Goal: Task Accomplishment & Management: Use online tool/utility

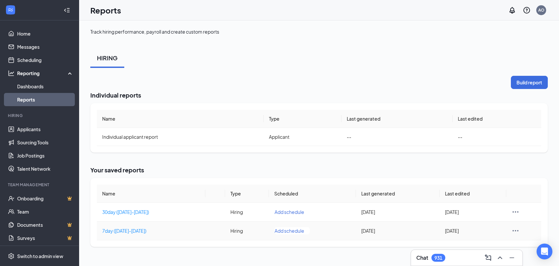
click at [516, 231] on icon "Ellipses" at bounding box center [516, 231] width 8 height 8
click at [518, 202] on span "Edit report" at bounding box center [529, 201] width 23 height 7
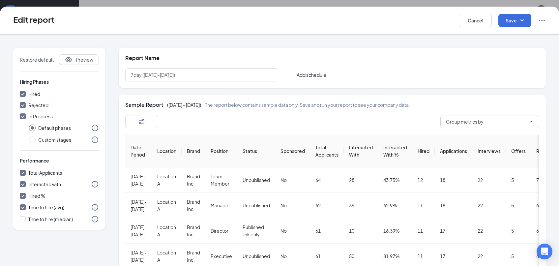
click at [395, 125] on div "Group metrics by" at bounding box center [332, 121] width 414 height 13
click at [155, 123] on button "button" at bounding box center [141, 121] width 33 height 13
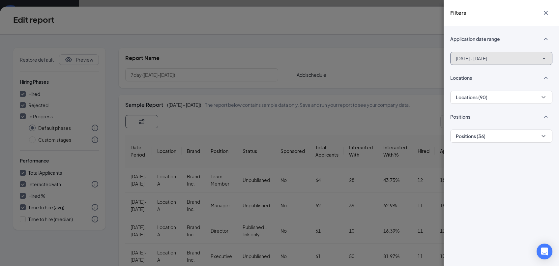
click at [487, 61] on span "[DATE] - [DATE]" at bounding box center [471, 58] width 31 height 7
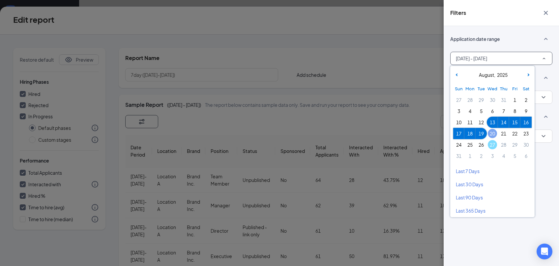
click at [493, 135] on span "20" at bounding box center [492, 133] width 9 height 9
click at [485, 146] on span "26" at bounding box center [481, 144] width 9 height 9
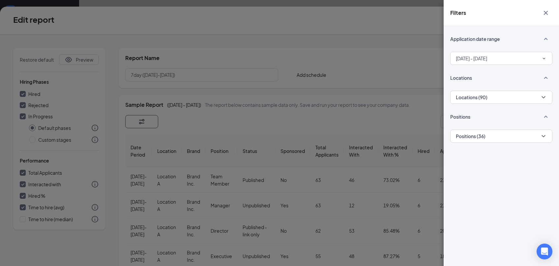
click at [545, 13] on icon "Cross" at bounding box center [546, 13] width 8 height 8
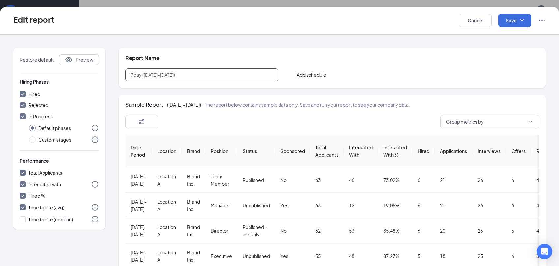
click at [149, 74] on input "7day ([DATE]-[DATE])" at bounding box center [201, 74] width 153 height 13
type input "7day ([DATE]-[DATE])"
click at [507, 21] on button "Save" at bounding box center [515, 20] width 33 height 13
click at [514, 52] on div "Save and run report" at bounding box center [525, 53] width 52 height 15
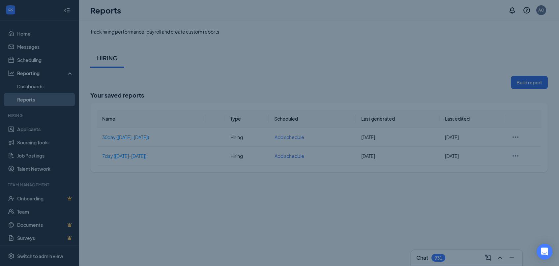
checkbox input "false"
radio input "false"
checkbox input "false"
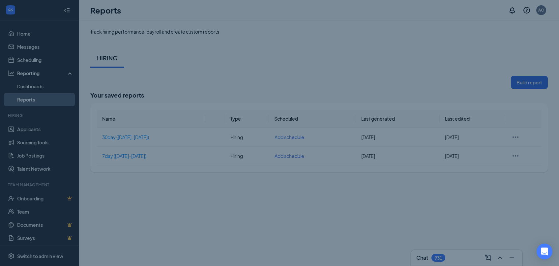
checkbox input "false"
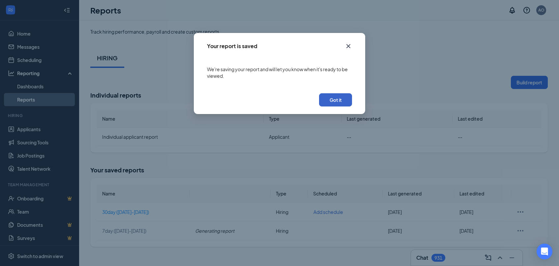
click at [347, 101] on button "Got it" at bounding box center [335, 99] width 33 height 13
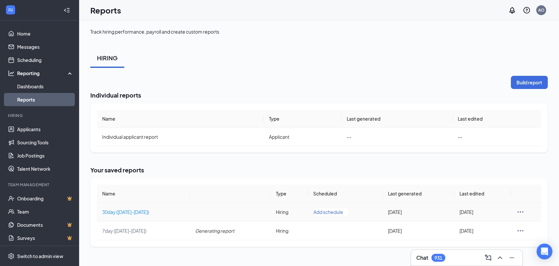
click at [519, 210] on icon "Ellipses" at bounding box center [521, 212] width 8 height 8
click at [528, 226] on span "Edit report" at bounding box center [534, 227] width 23 height 7
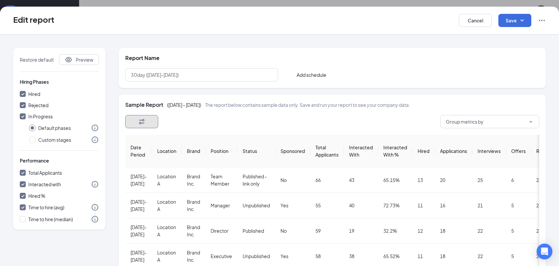
click at [154, 123] on button "button" at bounding box center [141, 121] width 33 height 13
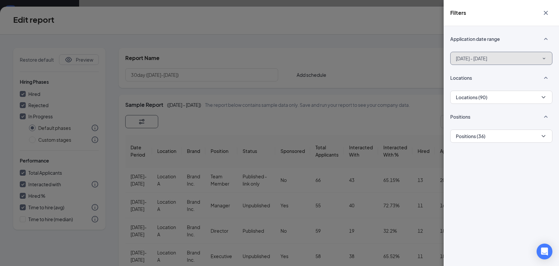
click at [524, 56] on button "[DATE] - [DATE]" at bounding box center [502, 58] width 102 height 13
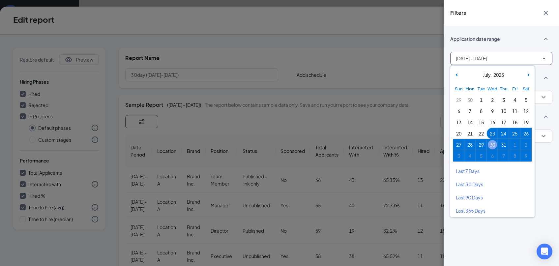
click at [494, 144] on span "30" at bounding box center [492, 144] width 9 height 9
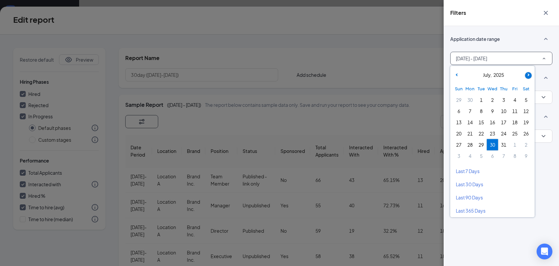
click at [531, 77] on span at bounding box center [528, 75] width 7 height 7
click at [483, 146] on span "26" at bounding box center [481, 144] width 9 height 9
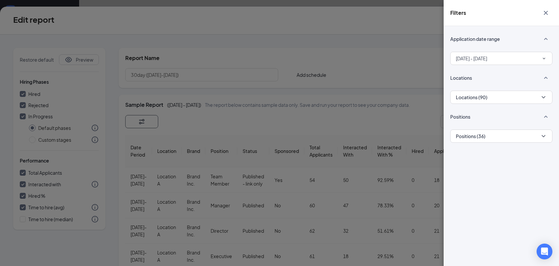
click at [547, 11] on icon "Cross" at bounding box center [546, 13] width 8 height 8
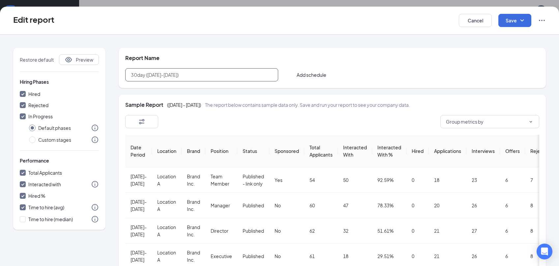
click at [151, 76] on input "30day ([DATE]-[DATE])" at bounding box center [201, 74] width 153 height 13
click at [153, 76] on input "30day ([DATE]-[DATE])" at bounding box center [201, 74] width 153 height 13
type input "30day ([DATE]-[DATE])"
click at [510, 21] on button "Save" at bounding box center [515, 20] width 33 height 13
click at [515, 51] on div "Save and run report" at bounding box center [525, 53] width 52 height 15
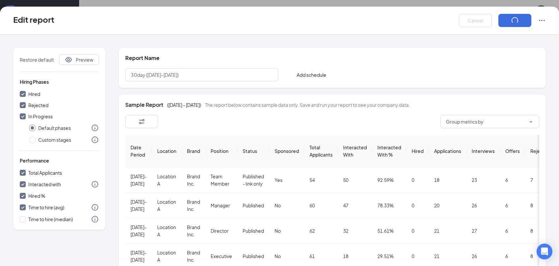
checkbox input "false"
radio input "false"
checkbox input "false"
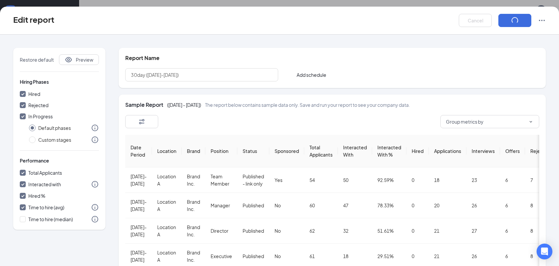
checkbox input "false"
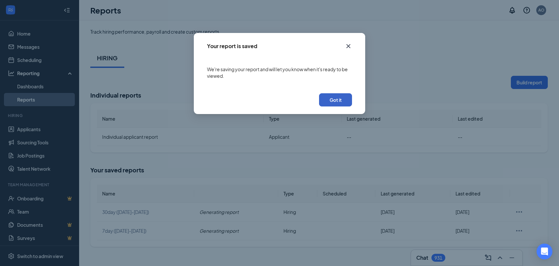
click at [341, 103] on button "Got it" at bounding box center [335, 99] width 33 height 13
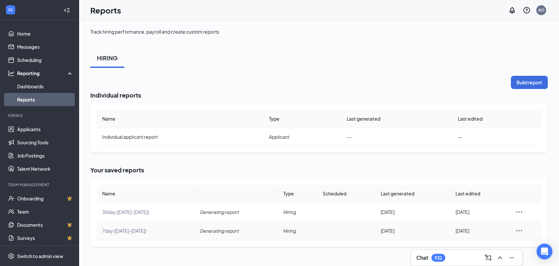
drag, startPoint x: 104, startPoint y: 212, endPoint x: 488, endPoint y: 231, distance: 385.4
click at [488, 231] on tbody "30day ([DATE]-[DATE]) Generating report Hiring [DATE] [DATE] 7day ([DATE]-[DATE…" at bounding box center [319, 222] width 445 height 38
click at [289, 166] on h2 "Your saved reports" at bounding box center [319, 170] width 458 height 8
click at [450, 256] on div "Chat 931" at bounding box center [467, 258] width 101 height 11
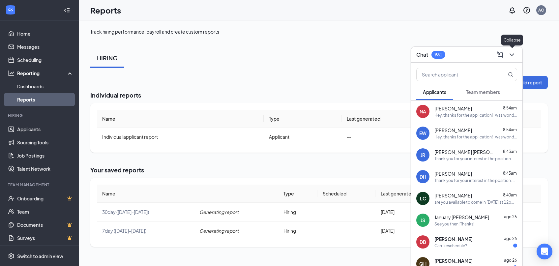
click at [513, 53] on icon "ChevronDown" at bounding box center [512, 55] width 8 height 8
